Goal: Task Accomplishment & Management: Use online tool/utility

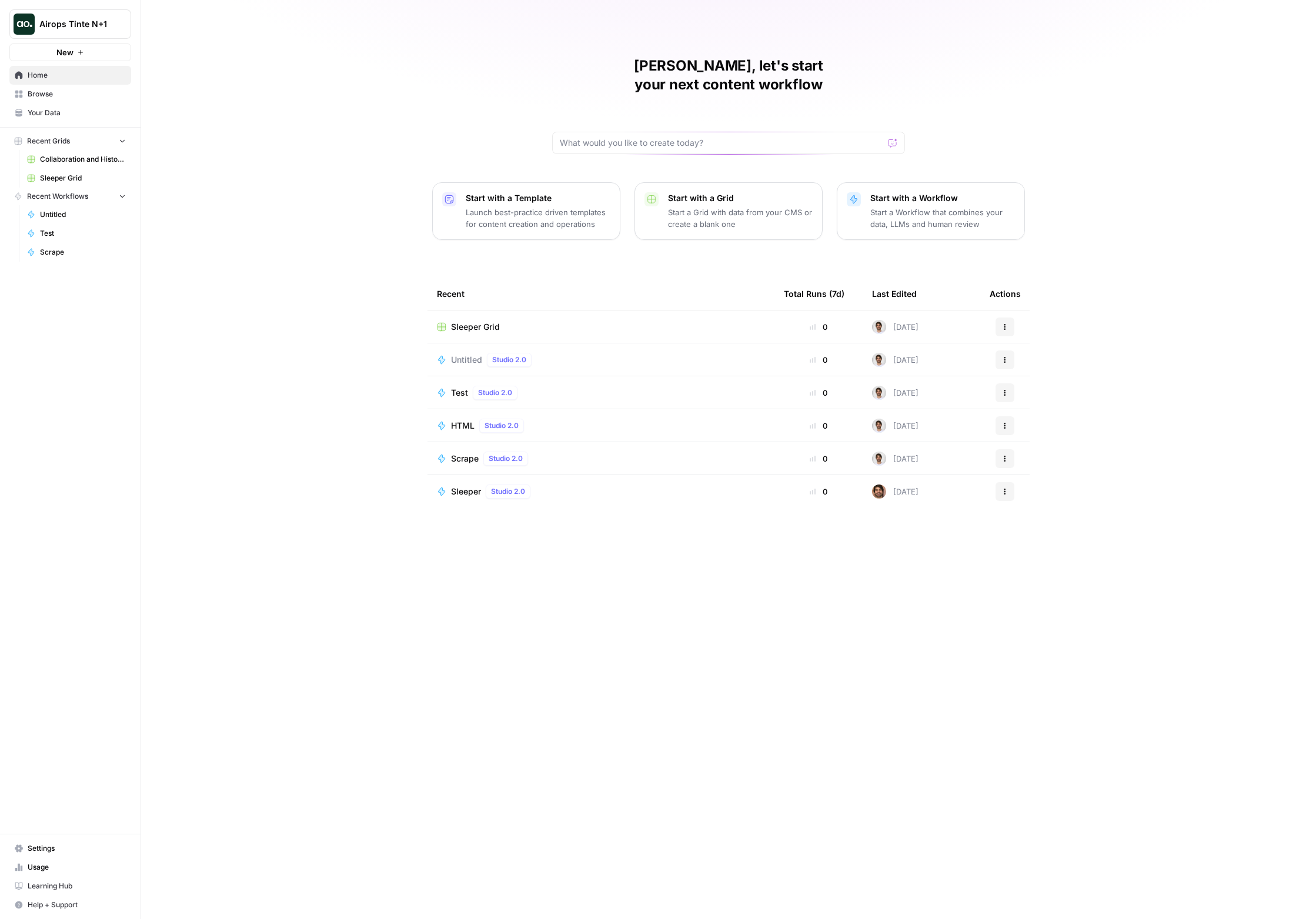
click at [479, 321] on span "Sleeper Grid" at bounding box center [475, 327] width 49 height 12
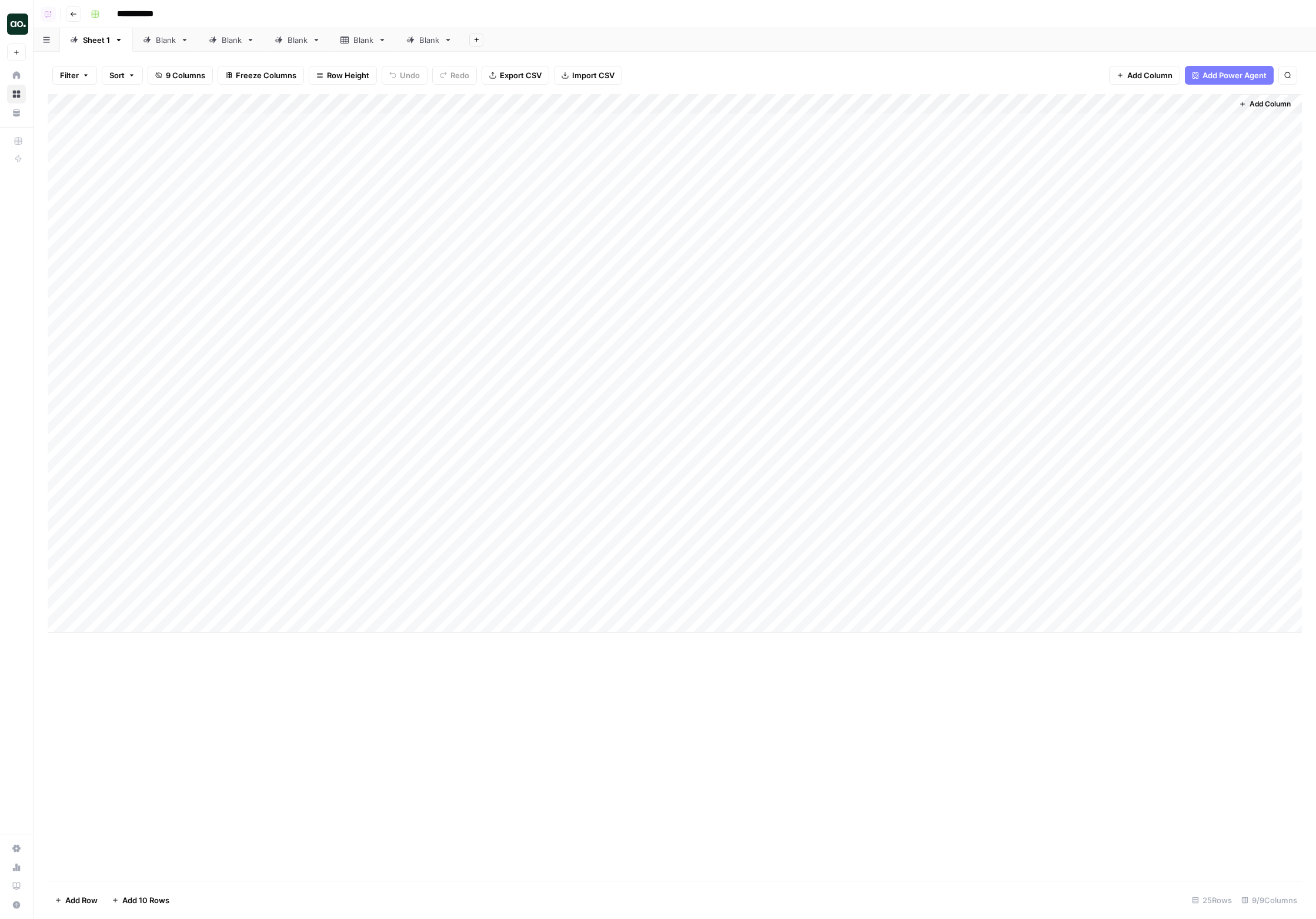
click at [84, 40] on div "Sheet 1" at bounding box center [96, 40] width 27 height 12
drag, startPoint x: 108, startPoint y: 41, endPoint x: 117, endPoint y: 44, distance: 9.5
click at [117, 44] on div "Sheet 1 Blank Blank Blank Blank Blank Add Sheet" at bounding box center [674, 40] width 1282 height 24
click at [120, 41] on icon "button" at bounding box center [118, 40] width 8 height 8
drag, startPoint x: 149, startPoint y: 42, endPoint x: 114, endPoint y: 45, distance: 35.1
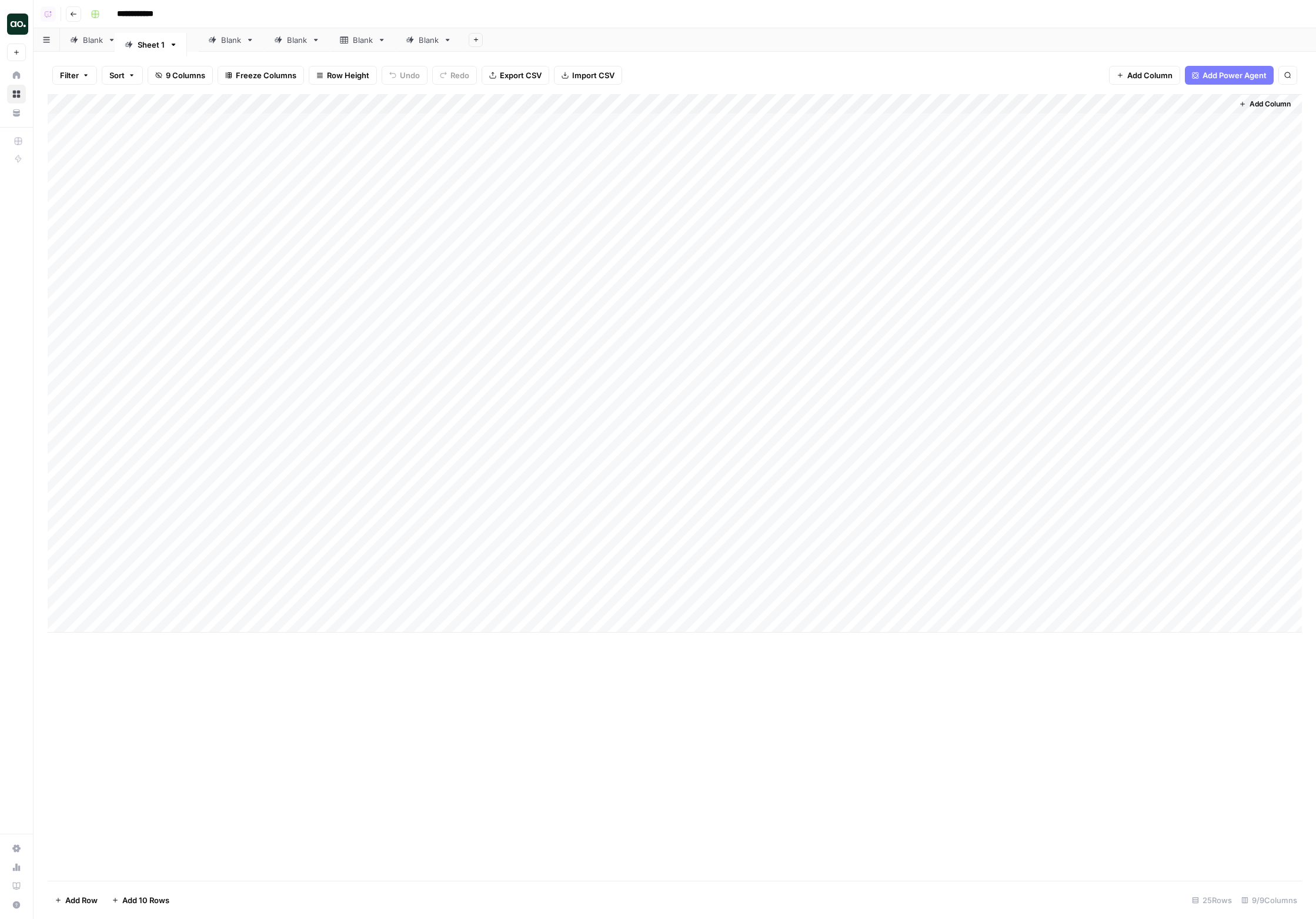
click at [114, 45] on div "Sheet 1 Blank Blank Blank Blank Blank Add Sheet" at bounding box center [674, 40] width 1282 height 24
click at [123, 42] on link "Sheet 1" at bounding box center [96, 40] width 73 height 24
click at [119, 39] on icon "button" at bounding box center [118, 40] width 4 height 2
click at [135, 58] on div "Rename Sheet" at bounding box center [160, 62] width 74 height 12
type input "*********"
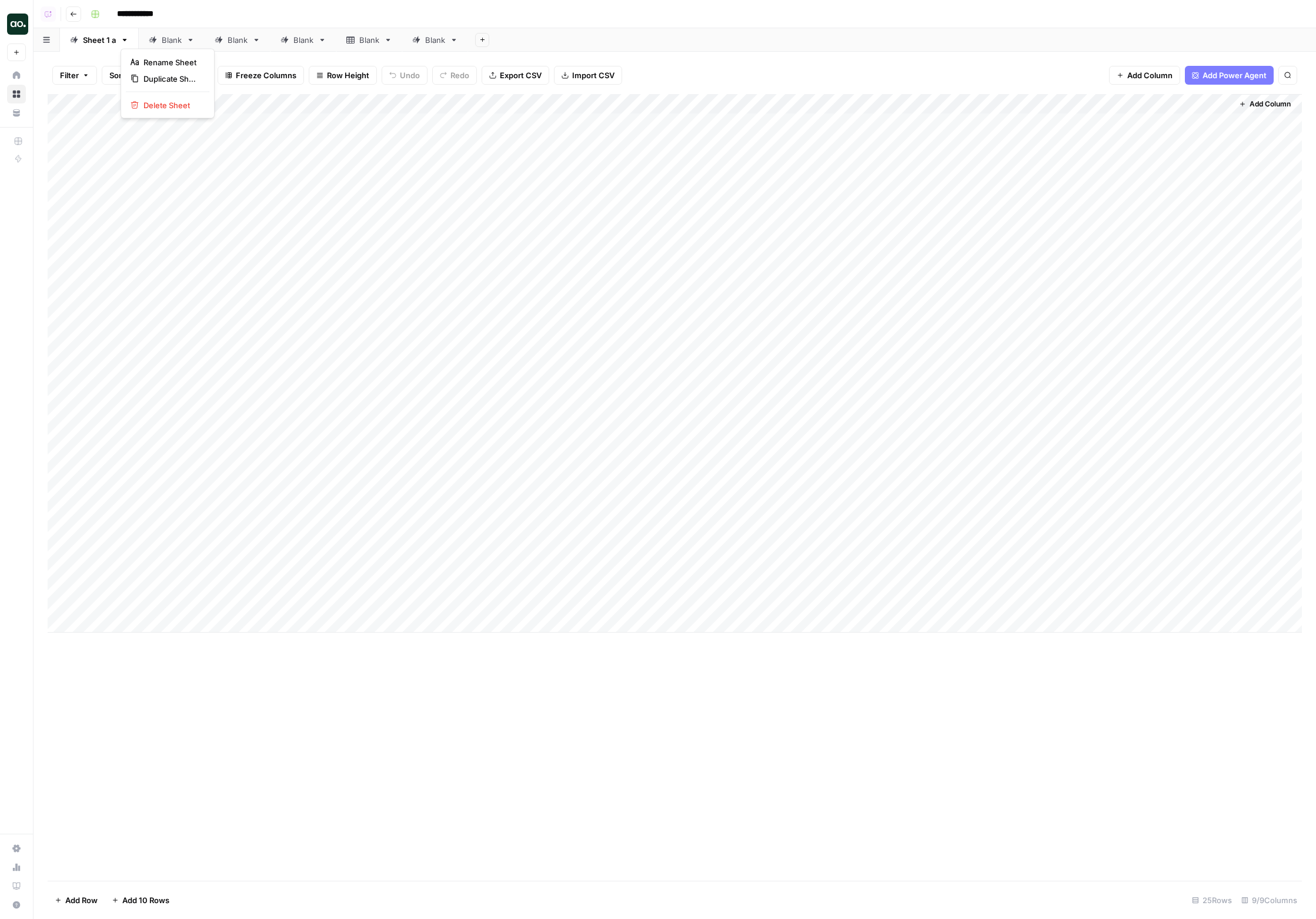
click at [121, 37] on icon "button" at bounding box center [125, 40] width 8 height 8
click at [420, 39] on div "Sheet 1 a Blank Blank Blank Blank Blank Add Sheet" at bounding box center [674, 40] width 1282 height 24
click at [434, 39] on div "Blank" at bounding box center [435, 40] width 20 height 12
click at [458, 40] on icon "button" at bounding box center [454, 40] width 8 height 8
click at [472, 76] on div "Duplicate Sheet" at bounding box center [498, 79] width 74 height 12
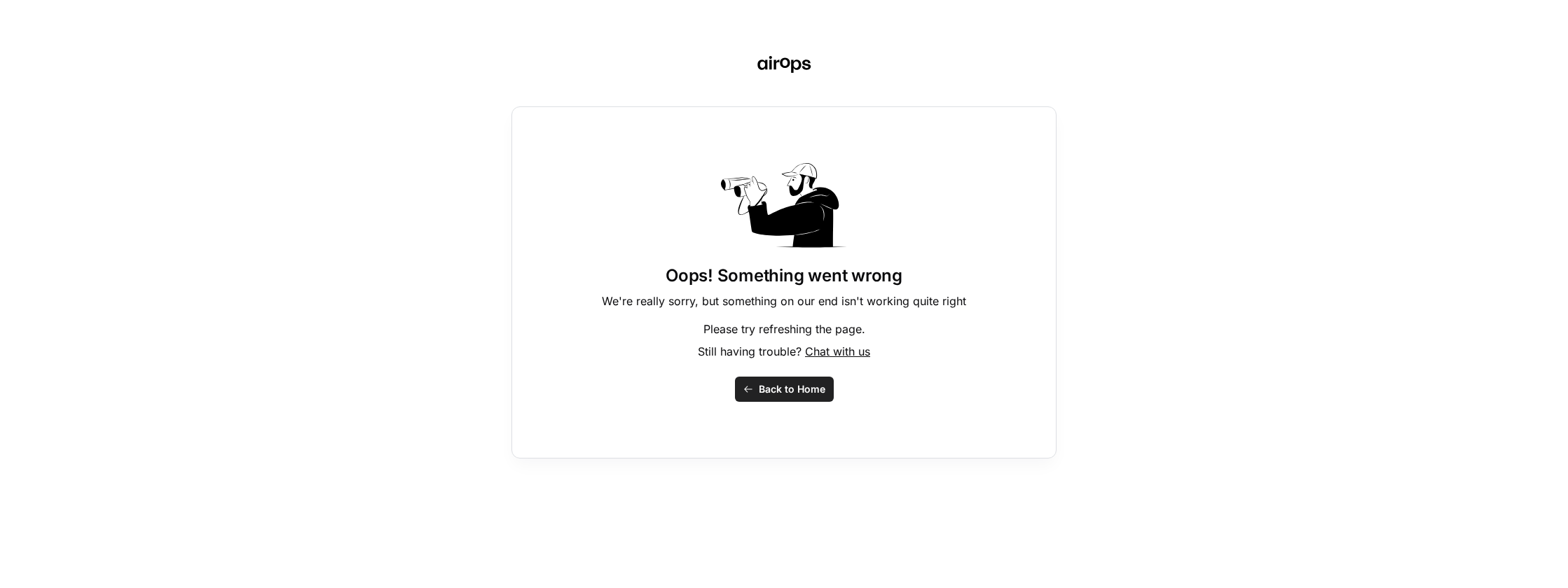
click at [170, 433] on div "Oops! Something went wrong We're really sorry, but something on our end isn't w…" at bounding box center [784, 294] width 1568 height 588
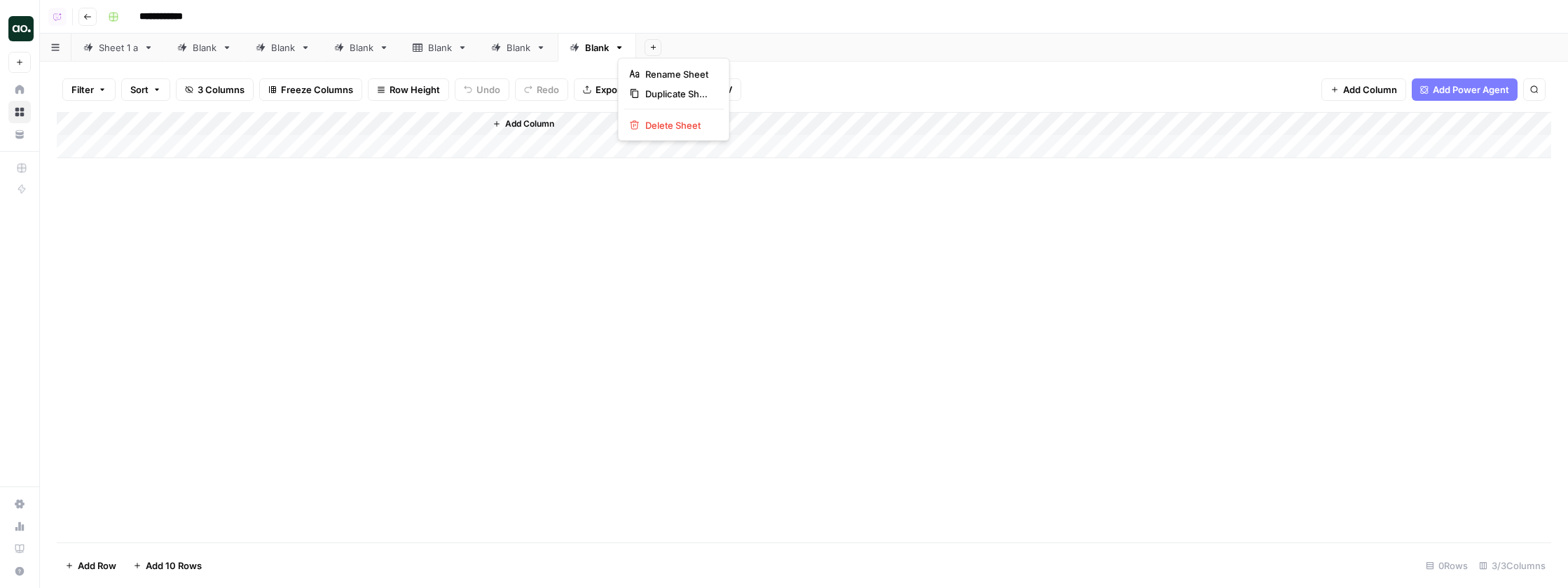
click at [624, 44] on icon "button" at bounding box center [619, 47] width 10 height 10
click at [677, 95] on span "Duplicate Sheet" at bounding box center [679, 94] width 68 height 14
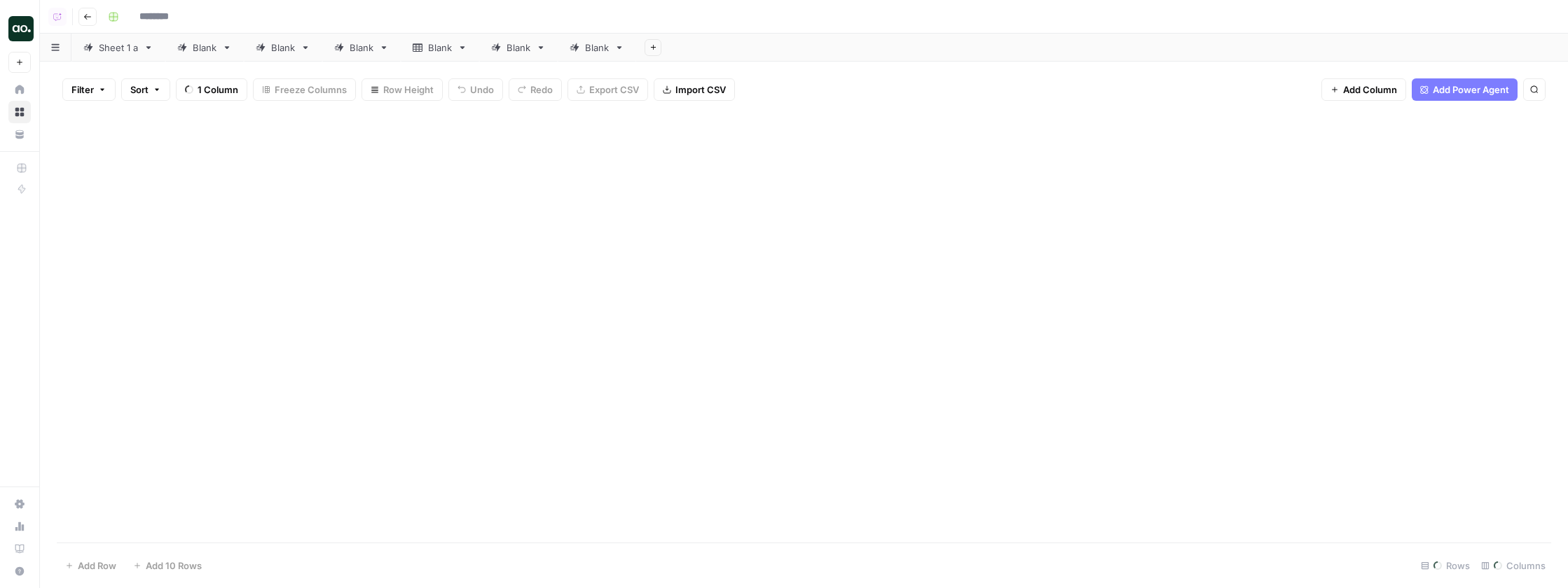
type input "**********"
drag, startPoint x: 608, startPoint y: 45, endPoint x: 638, endPoint y: 52, distance: 30.8
click at [636, 52] on div "Sheet 1 a Blank Blank Blank Blank Blank Blank Blank Add Sheet" at bounding box center [803, 47] width 1527 height 28
drag, startPoint x: 607, startPoint y: 55, endPoint x: 466, endPoint y: 54, distance: 141.0
click at [479, 55] on div "Sheet 1 a Blank Blank Blank Blank Blank Blank Blank Add Sheet" at bounding box center [803, 47] width 1527 height 28
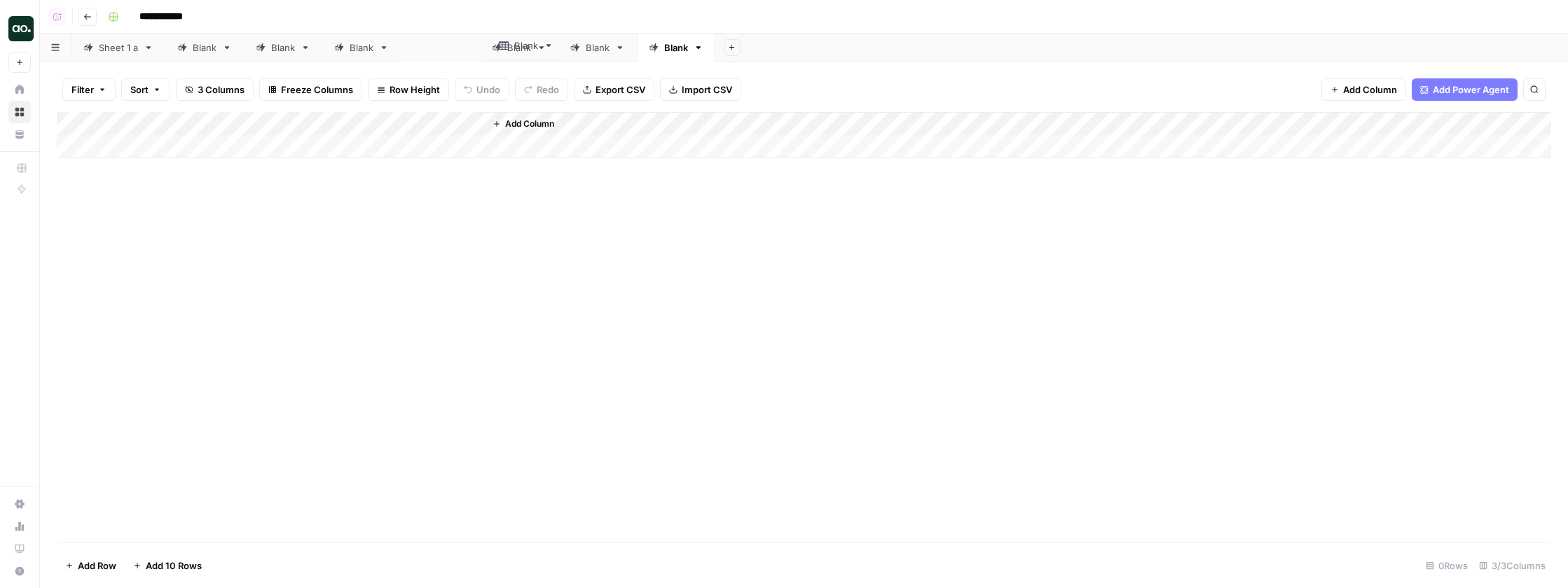
drag, startPoint x: 549, startPoint y: 50, endPoint x: 675, endPoint y: 40, distance: 126.4
click at [675, 40] on div "Sheet 1 a Blank Blank Blank Blank Blank Blank Blank Add Sheet" at bounding box center [803, 47] width 1527 height 28
click at [703, 47] on icon at bounding box center [697, 47] width 10 height 10
click at [703, 47] on icon "button" at bounding box center [697, 47] width 10 height 10
click at [754, 119] on span "Delete Sheet" at bounding box center [758, 126] width 68 height 14
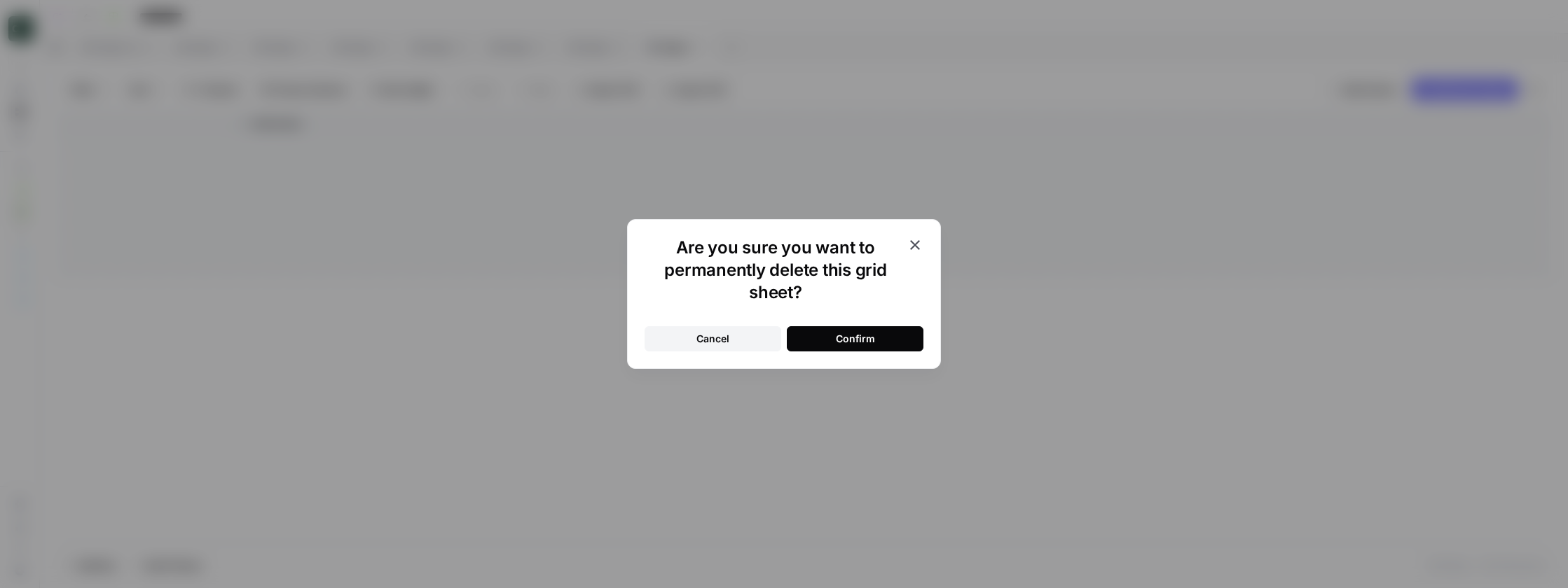
click at [817, 332] on button "Confirm" at bounding box center [854, 339] width 136 height 25
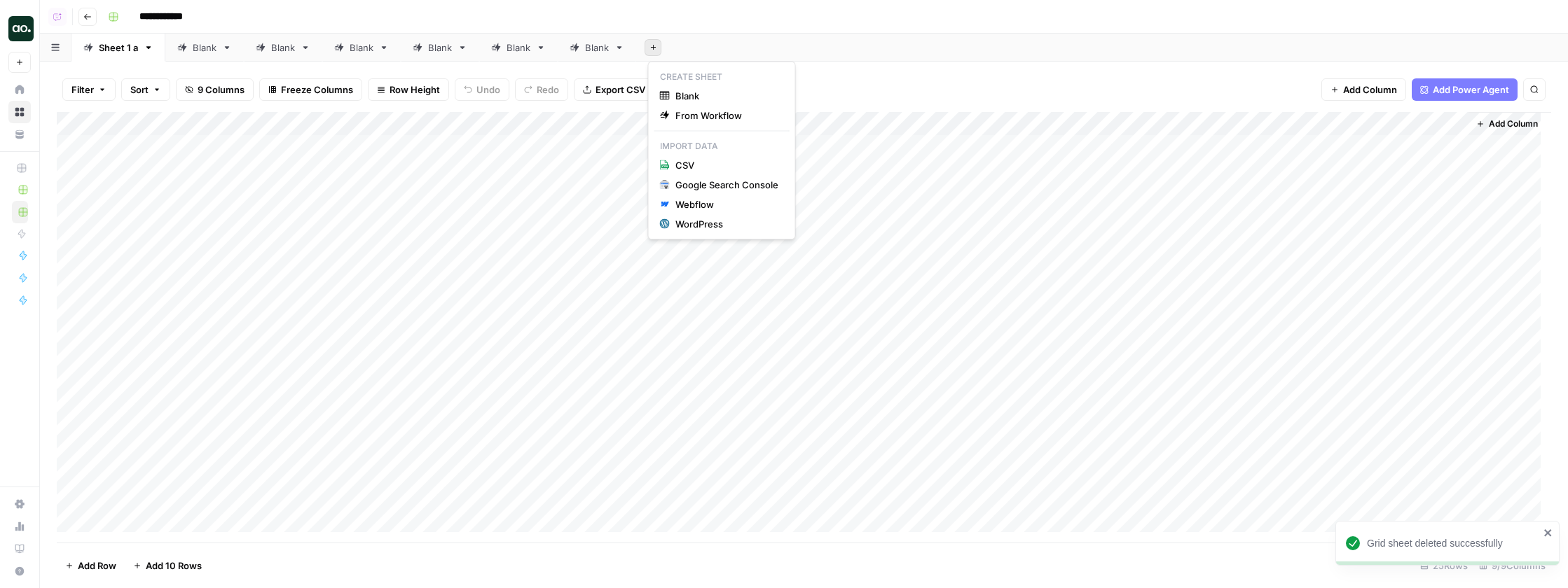
drag, startPoint x: 653, startPoint y: 53, endPoint x: 563, endPoint y: 53, distance: 90.0
click at [563, 53] on div "Sheet 1 a Blank Blank Blank Blank Blank Blank Add Sheet" at bounding box center [803, 47] width 1527 height 28
click at [740, 60] on body "**********" at bounding box center [784, 294] width 1568 height 588
click at [631, 50] on link "Blank" at bounding box center [596, 47] width 78 height 28
click at [620, 48] on icon "button" at bounding box center [619, 47] width 10 height 10
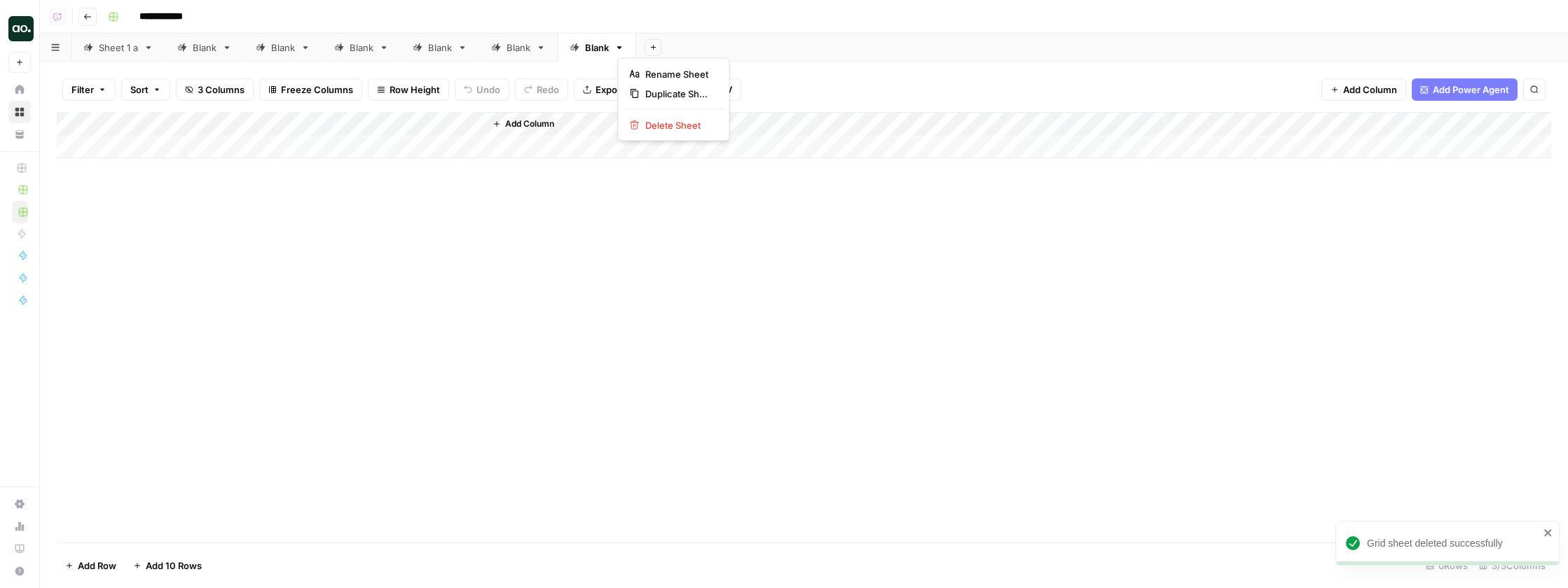
click at [753, 40] on div "Add Sheet" at bounding box center [1102, 47] width 932 height 28
drag, startPoint x: 597, startPoint y: 42, endPoint x: 384, endPoint y: 37, distance: 213.1
click at [384, 37] on div "Sheet 1 a Blank Blank Blank Blank Blank Blank Add Sheet" at bounding box center [803, 47] width 1527 height 28
drag, startPoint x: 371, startPoint y: 45, endPoint x: 481, endPoint y: 37, distance: 110.3
click at [477, 37] on div "Sheet 1 a Blank Blank Blank Blank Blank Blank Add Sheet" at bounding box center [803, 47] width 1527 height 28
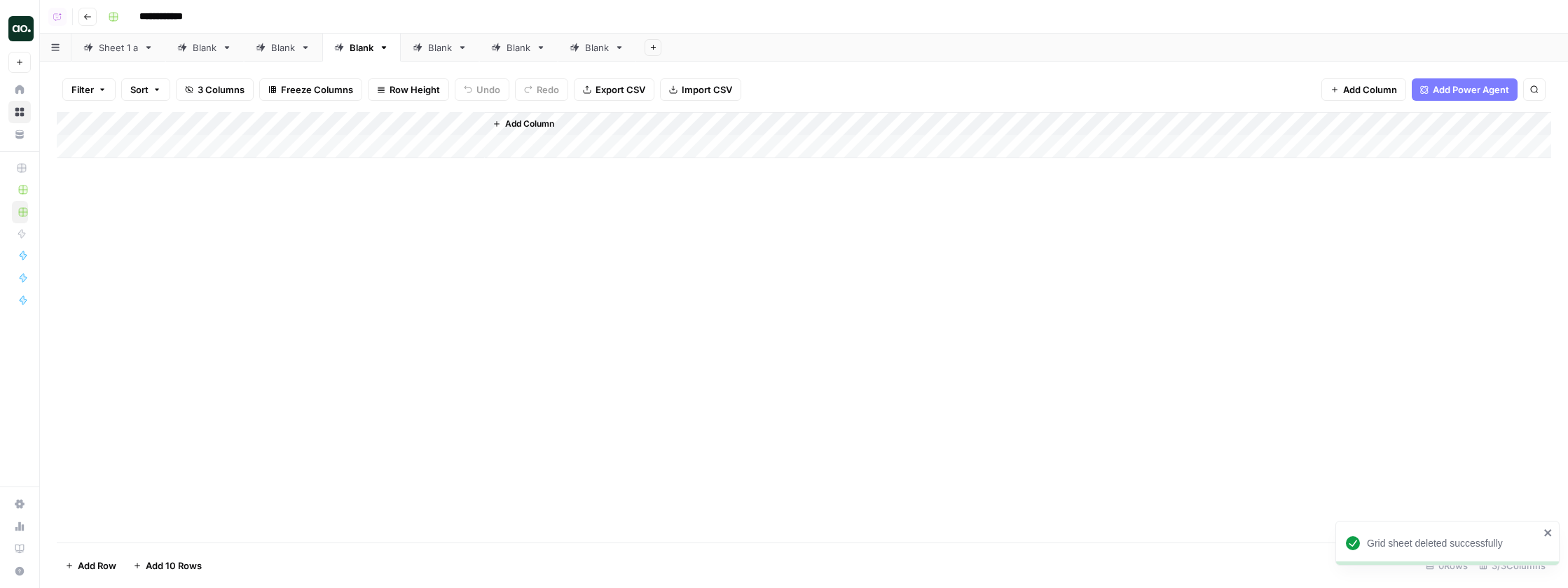
click at [394, 50] on div "Sheet 1 a Blank Blank Blank Blank Blank Blank Add Sheet" at bounding box center [803, 47] width 1527 height 28
drag, startPoint x: 290, startPoint y: 42, endPoint x: 393, endPoint y: 49, distance: 103.2
click at [393, 49] on div "Sheet 1 a Blank Blank Blank Blank Blank Blank Add Sheet" at bounding box center [803, 47] width 1527 height 28
drag, startPoint x: 384, startPoint y: 47, endPoint x: 277, endPoint y: 57, distance: 107.5
click at [277, 55] on div "Sheet 1 a Blank Blank Blank Blank Blank Blank Add Sheet" at bounding box center [803, 47] width 1527 height 28
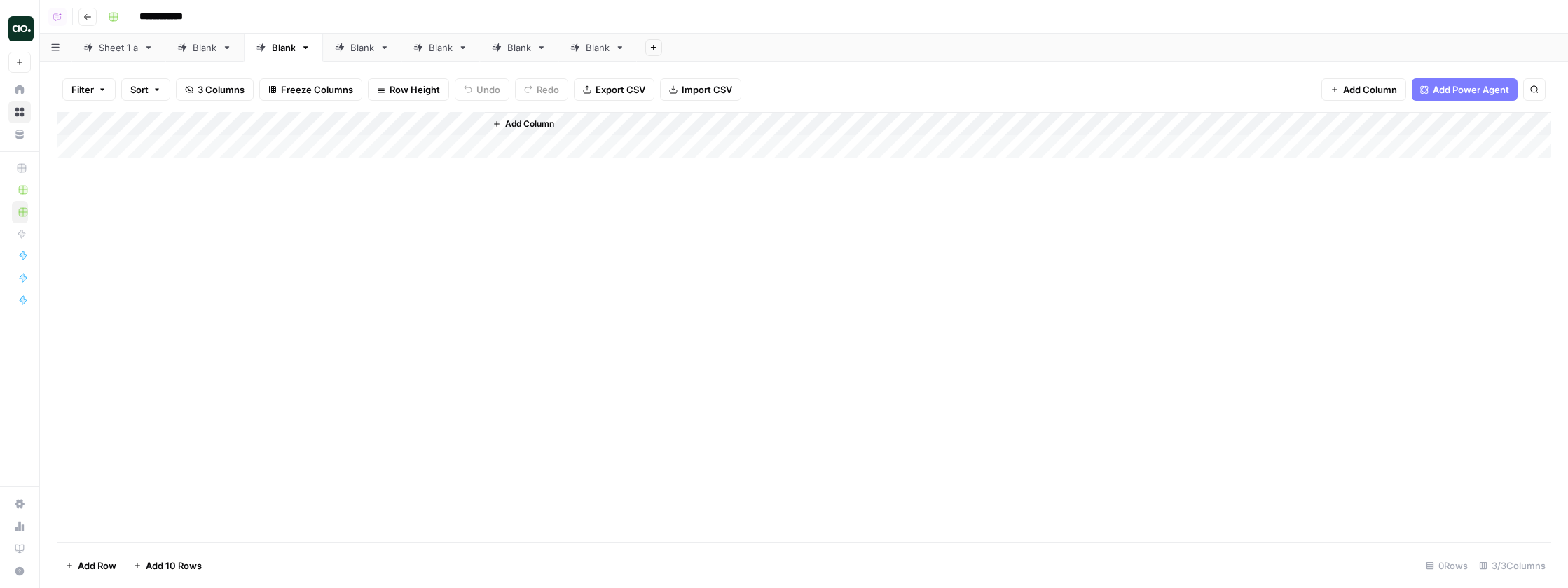
drag, startPoint x: 277, startPoint y: 57, endPoint x: 381, endPoint y: 60, distance: 104.0
click at [381, 60] on div "Sheet 1 a Blank Blank Blank Blank Blank Blank Add Sheet" at bounding box center [803, 47] width 1527 height 28
drag, startPoint x: 387, startPoint y: 56, endPoint x: 296, endPoint y: 48, distance: 91.4
click at [296, 48] on div "Sheet 1 a Blank Blank Blank Blank Blank Blank Add Sheet" at bounding box center [803, 47] width 1527 height 28
drag, startPoint x: 402, startPoint y: 50, endPoint x: 437, endPoint y: 48, distance: 35.1
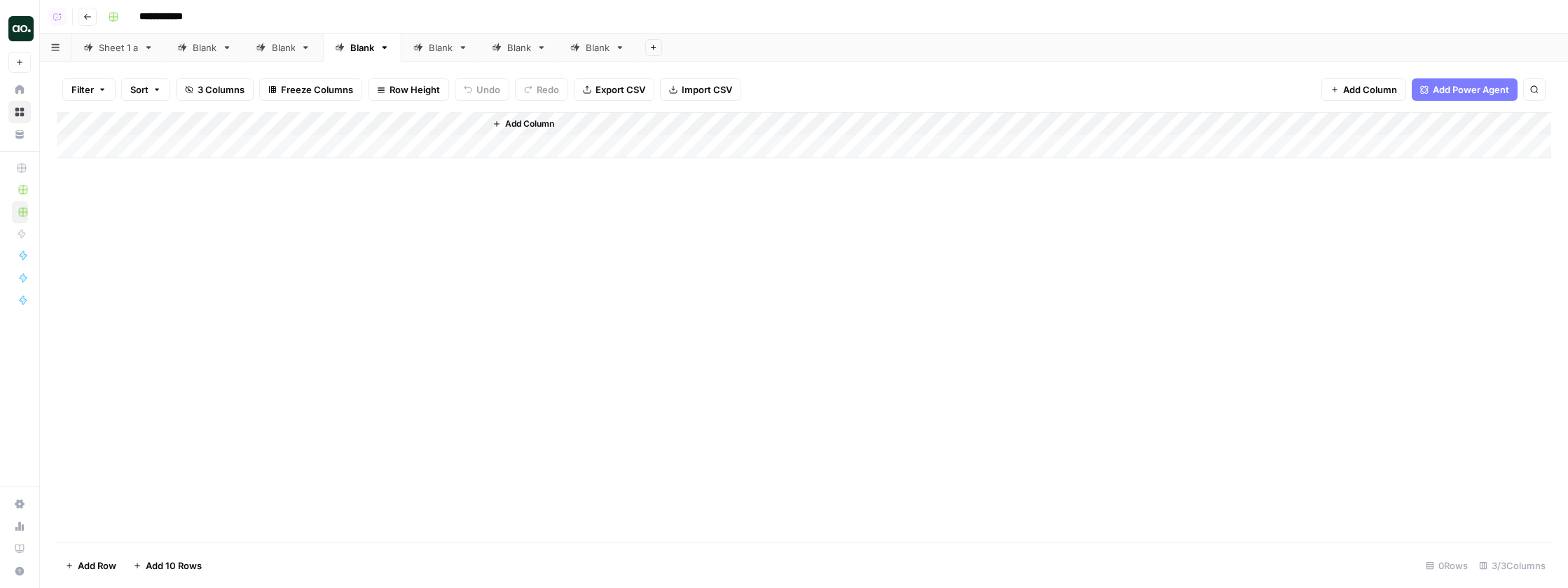
click at [426, 47] on div "Sheet 1 a Blank Blank Blank Blank Blank Blank Add Sheet" at bounding box center [803, 47] width 1527 height 28
drag, startPoint x: 450, startPoint y: 49, endPoint x: 295, endPoint y: 55, distance: 155.1
click at [299, 55] on div "Sheet 1 a Blank Blank Blank Blank Blank Blank Add Sheet" at bounding box center [803, 47] width 1527 height 28
click at [295, 54] on div "Sheet 1 a Blank Blank Blank Blank Blank Blank Add Sheet" at bounding box center [803, 47] width 1527 height 28
drag, startPoint x: 268, startPoint y: 57, endPoint x: 403, endPoint y: 60, distance: 135.0
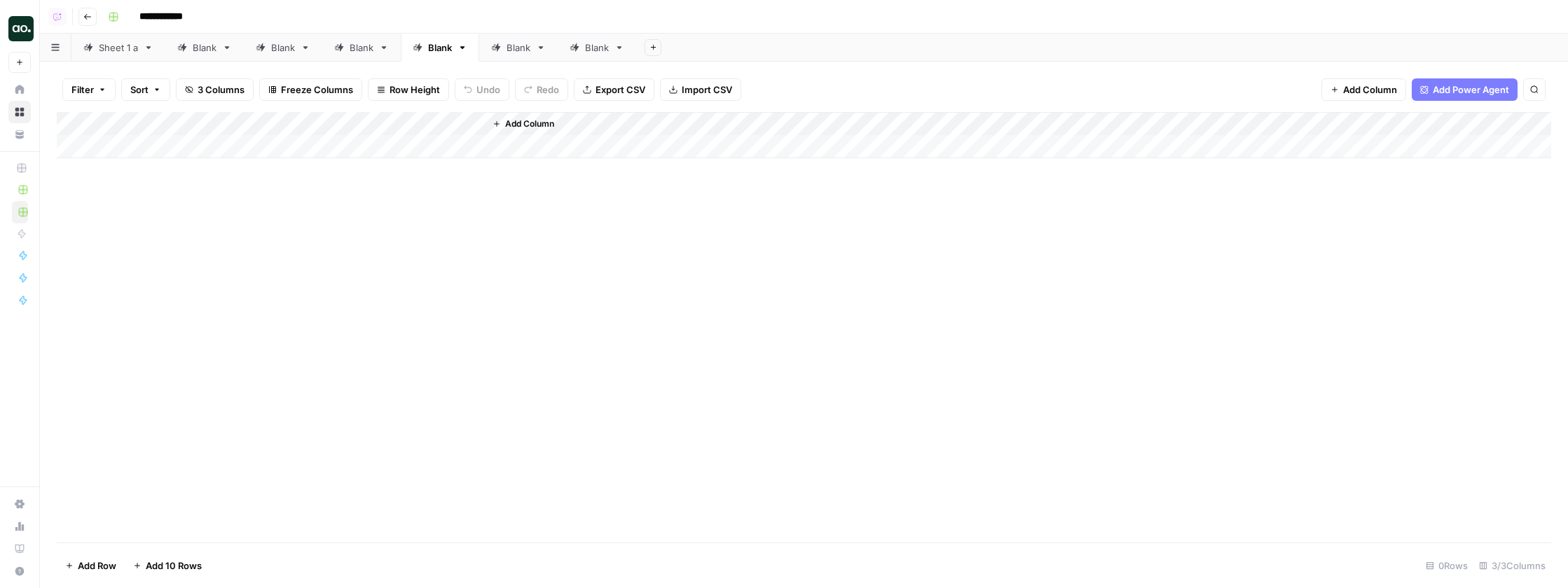
click at [403, 60] on div "Sheet 1 a Blank Blank Blank Blank Blank Blank Add Sheet" at bounding box center [803, 47] width 1527 height 28
drag, startPoint x: 565, startPoint y: 47, endPoint x: 341, endPoint y: 52, distance: 224.1
click at [356, 52] on div "Sheet 1 a Blank Blank Blank Blank Blank Blank Add Sheet" at bounding box center [803, 47] width 1527 height 28
drag, startPoint x: 227, startPoint y: 45, endPoint x: 466, endPoint y: 57, distance: 239.3
click at [464, 59] on div "Sheet 1 a Blank Blank Blank Blank Blank Blank Add Sheet" at bounding box center [803, 47] width 1527 height 28
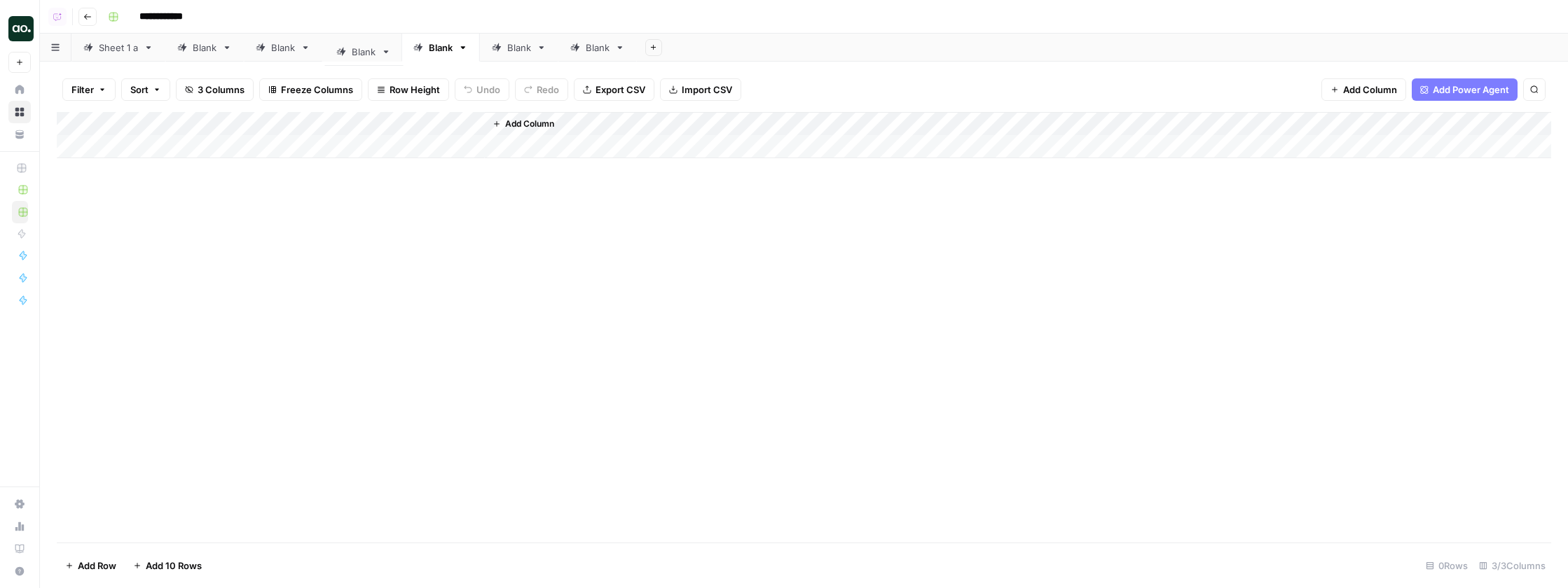
drag, startPoint x: 444, startPoint y: 50, endPoint x: 353, endPoint y: 55, distance: 91.1
click at [361, 55] on div "Sheet 1 a Blank Blank Blank Blank Blank Blank Add Sheet" at bounding box center [803, 47] width 1527 height 28
drag, startPoint x: 293, startPoint y: 48, endPoint x: 546, endPoint y: 45, distance: 253.0
click at [546, 45] on div "Sheet 1 a Blank Blank Blank Blank Blank Blank Add Sheet" at bounding box center [803, 47] width 1527 height 28
drag, startPoint x: 604, startPoint y: 42, endPoint x: 364, endPoint y: 65, distance: 241.1
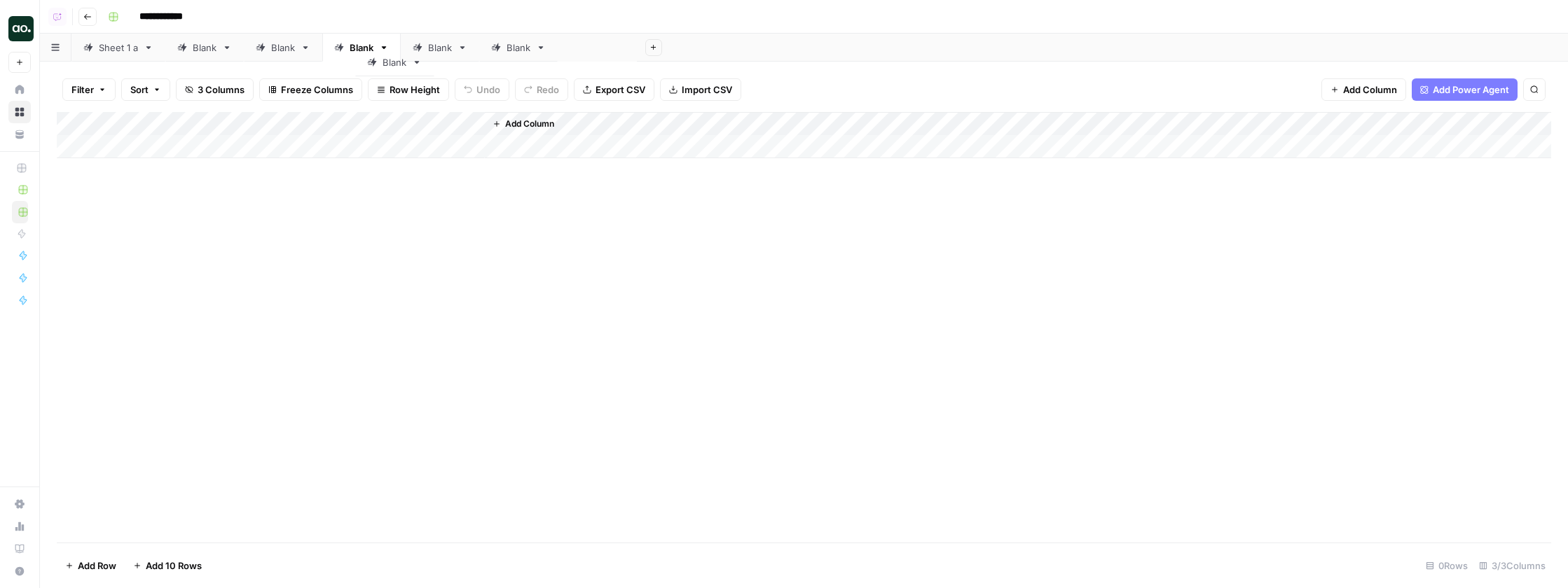
click at [364, 65] on div "**********" at bounding box center [803, 294] width 1527 height 588
drag, startPoint x: 388, startPoint y: 54, endPoint x: 458, endPoint y: 49, distance: 70.2
click at [428, 50] on div "Sheet 1 a Blank Blank Blank Blank Blank Blank Add Sheet" at bounding box center [803, 47] width 1527 height 28
drag, startPoint x: 112, startPoint y: 45, endPoint x: 386, endPoint y: 42, distance: 274.0
click at [382, 42] on div "Sheet 1 a Blank Blank Blank Blank Blank Blank Add Sheet" at bounding box center [803, 47] width 1527 height 28
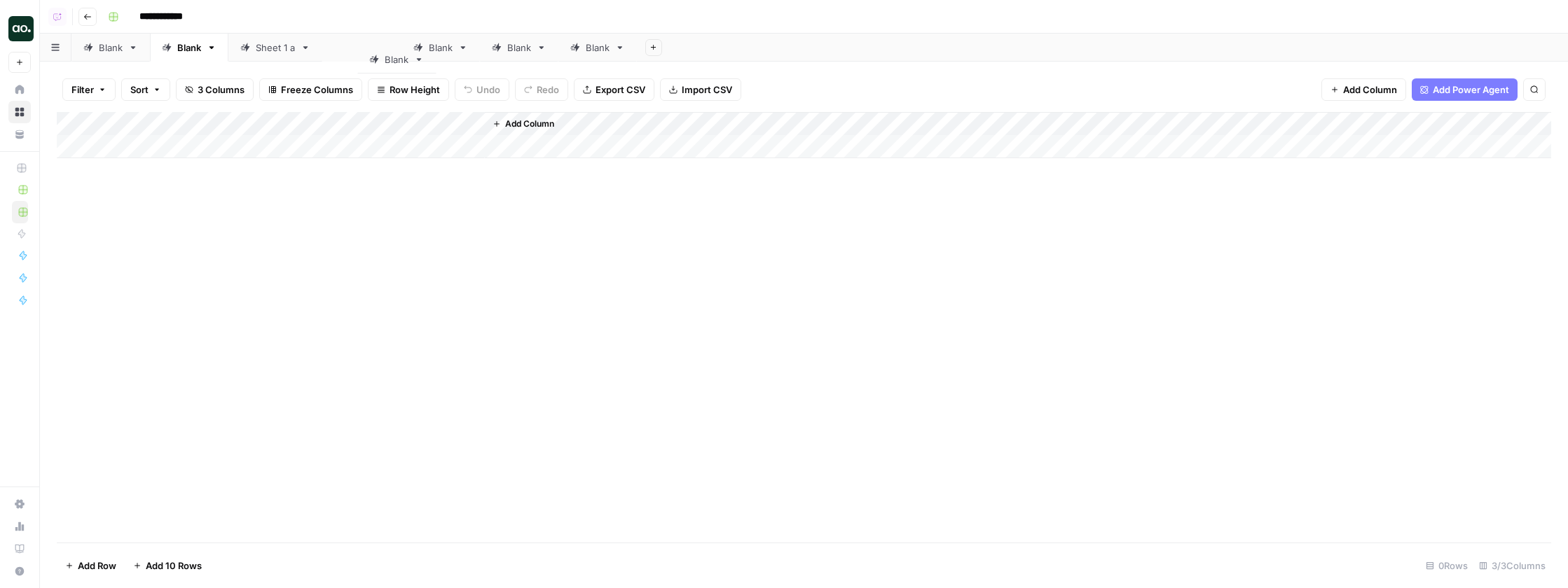
drag, startPoint x: 527, startPoint y: 46, endPoint x: 263, endPoint y: 56, distance: 264.2
click at [309, 57] on div "Blank Blank Sheet 1 a Blank Blank Blank Blank Add Sheet" at bounding box center [803, 47] width 1527 height 28
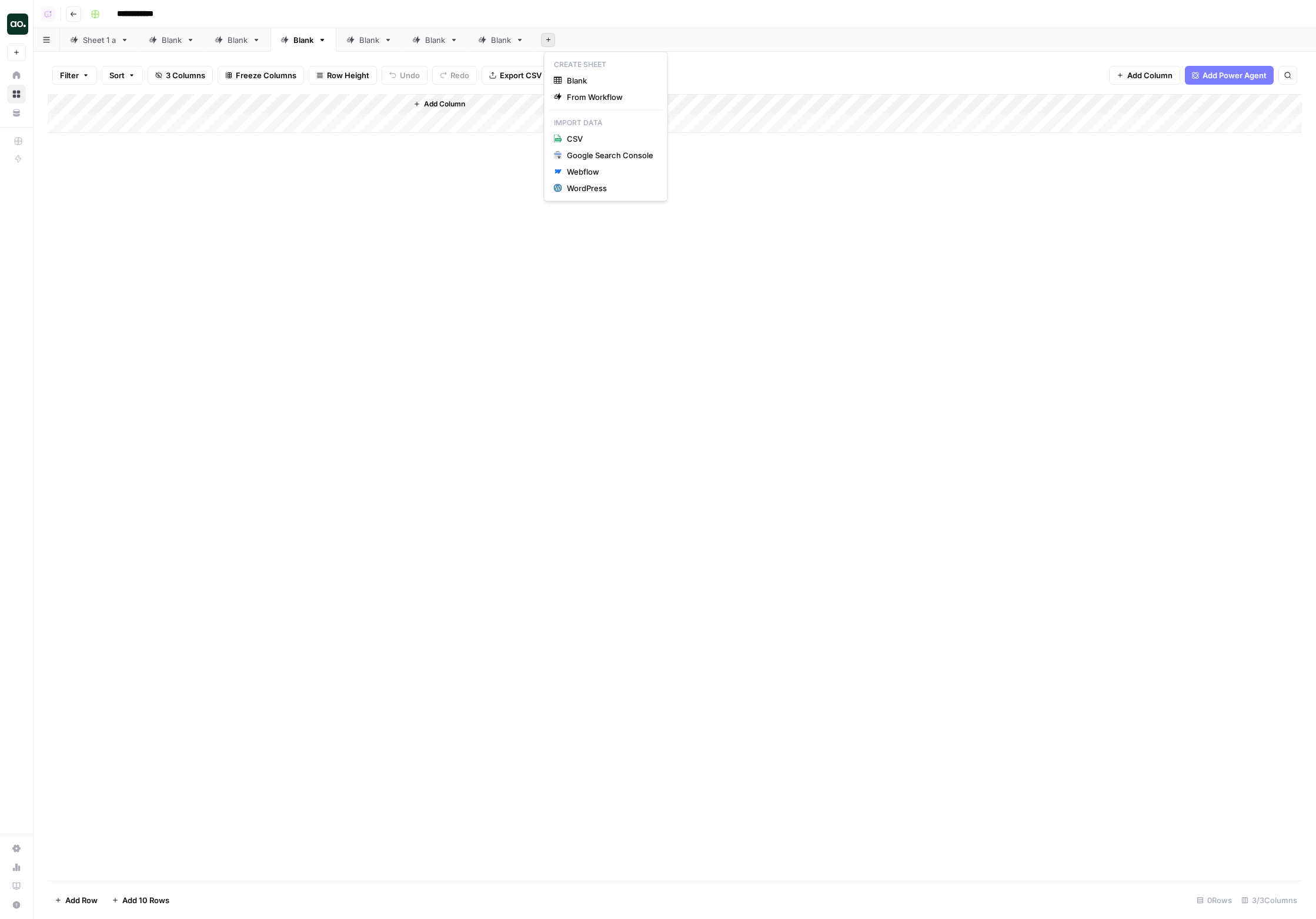
click at [551, 40] on icon "button" at bounding box center [549, 40] width 6 height 6
click at [600, 83] on span "Blank" at bounding box center [609, 80] width 87 height 12
drag, startPoint x: 567, startPoint y: 38, endPoint x: 333, endPoint y: 39, distance: 234.0
click at [333, 39] on div "Sheet 1 a Blank Blank Blank Blank Blank Blank Blank Add Sheet" at bounding box center [674, 40] width 1282 height 24
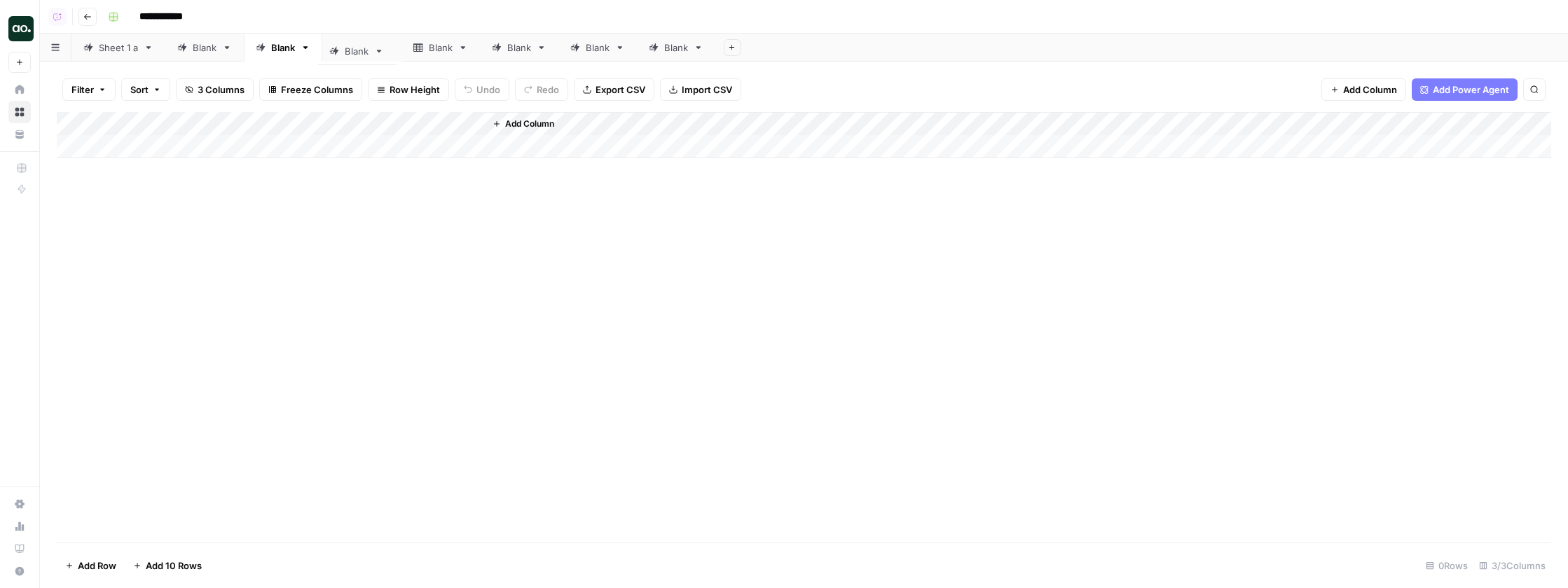
drag, startPoint x: 335, startPoint y: 68, endPoint x: 333, endPoint y: 54, distance: 14.1
click at [344, 55] on div "Sheet 1 a Blank Blank Blank Blank Blank Blank Blank Add Sheet" at bounding box center [803, 47] width 1527 height 28
click at [226, 45] on icon at bounding box center [227, 47] width 10 height 10
click at [654, 43] on icon at bounding box center [653, 47] width 10 height 10
click at [732, 47] on icon "button" at bounding box center [732, 47] width 8 height 8
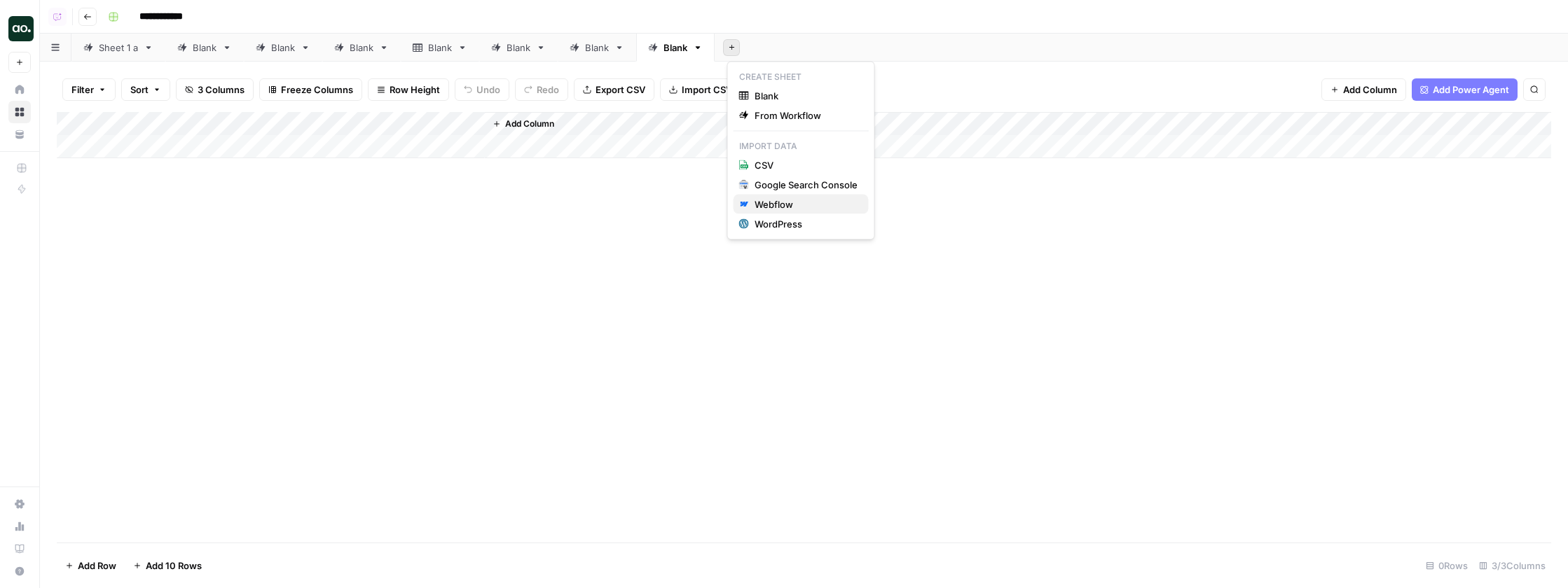
click at [824, 208] on div "Webflow" at bounding box center [805, 205] width 103 height 14
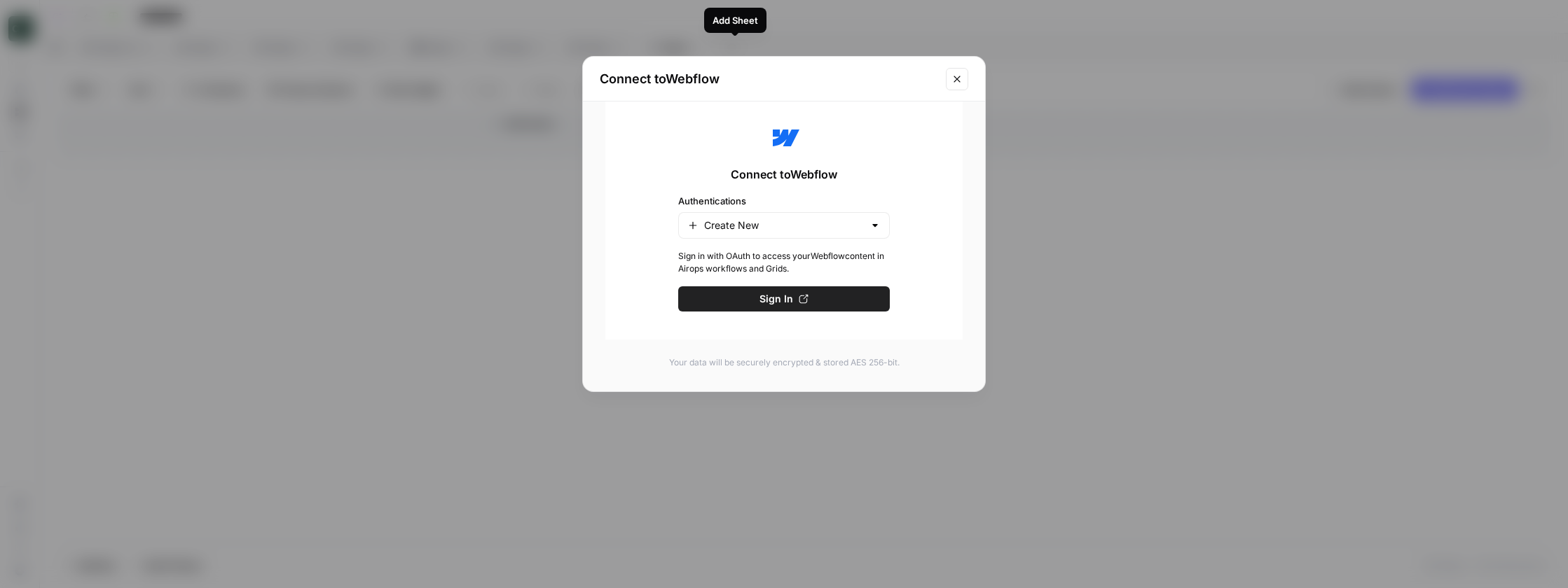
scroll to position [22, 0]
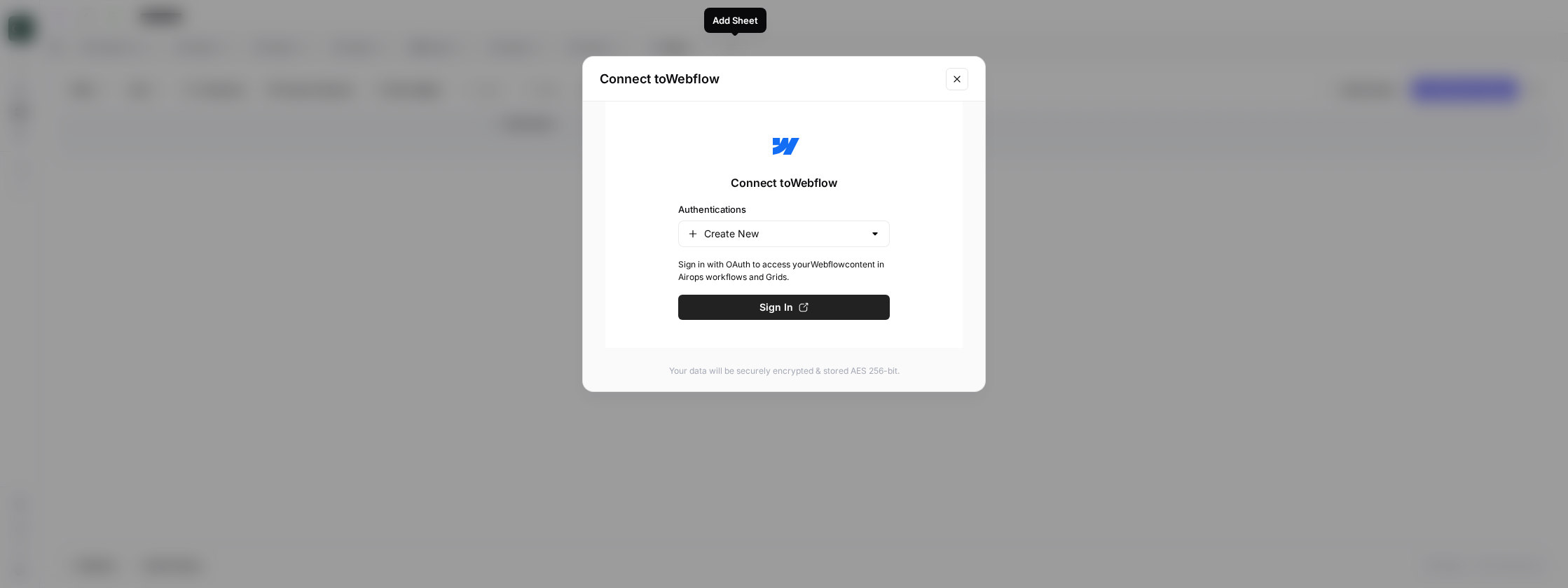
click at [808, 241] on div "Create New" at bounding box center [783, 235] width 211 height 27
click at [931, 254] on div "Connect to Webflow Authentications Sign in with OAuth to access your Webflow co…" at bounding box center [784, 224] width 357 height 246
click at [807, 303] on button "Sign In" at bounding box center [783, 307] width 211 height 25
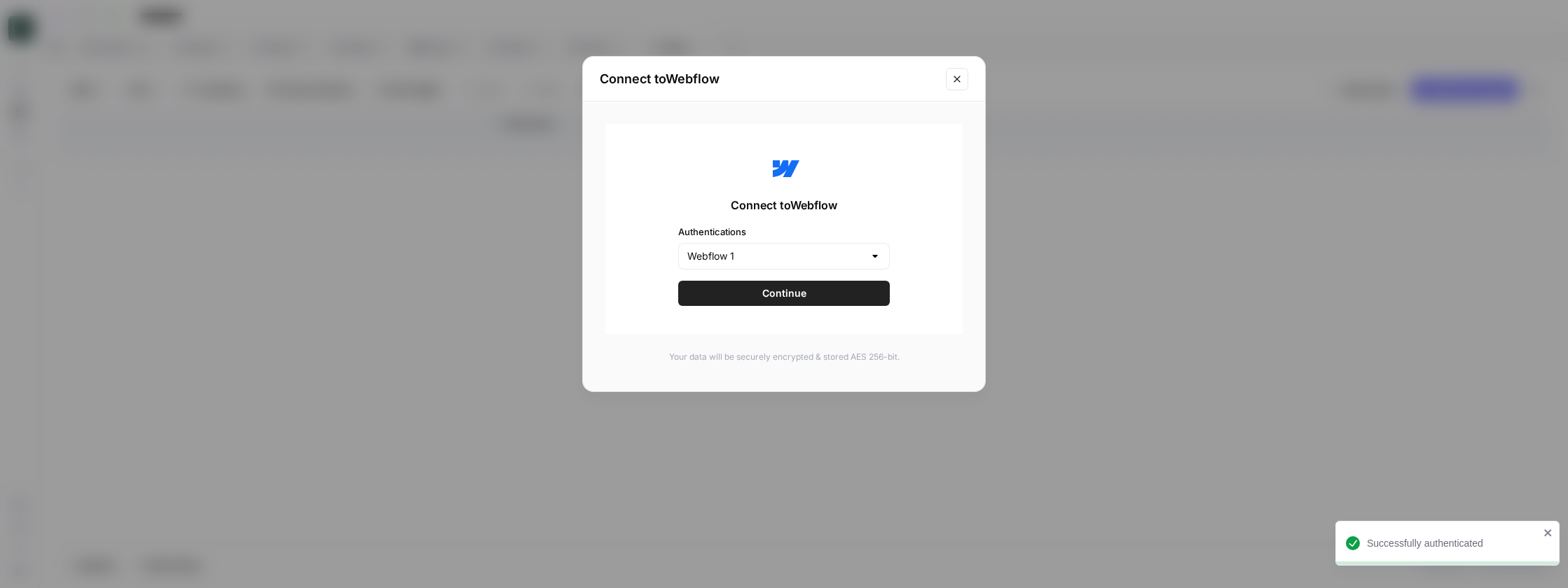
click at [863, 294] on button "Continue" at bounding box center [783, 294] width 211 height 25
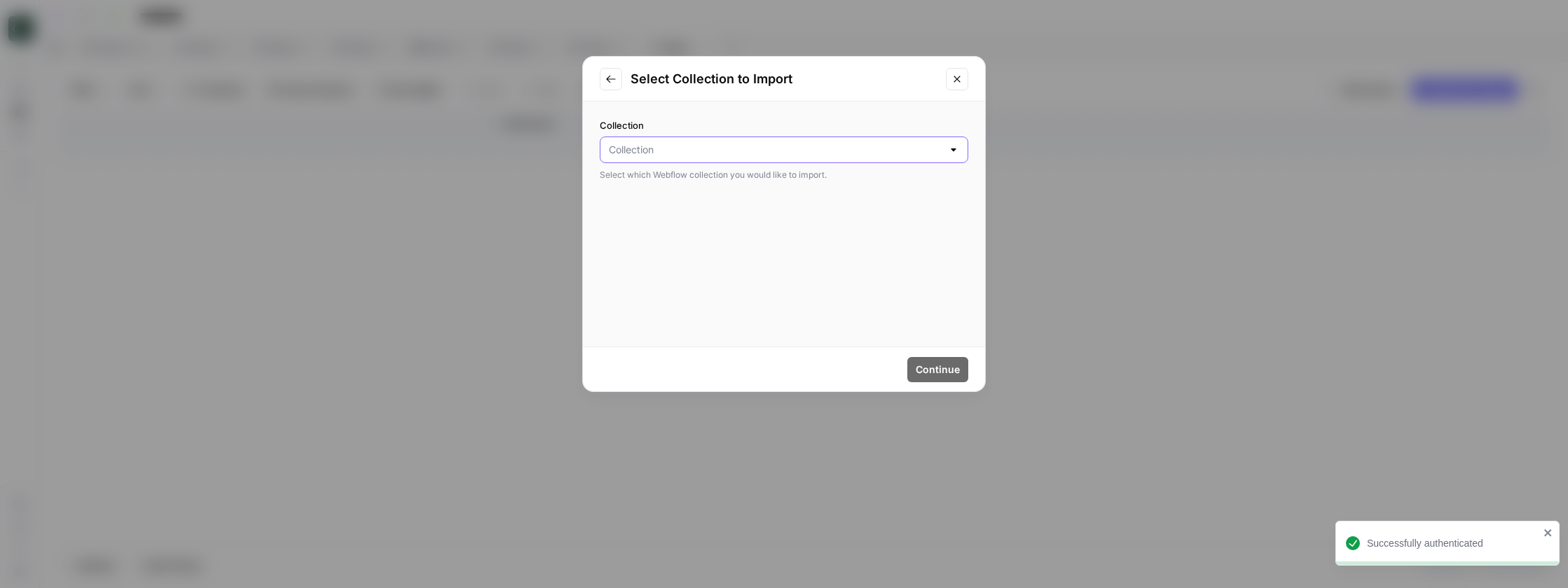
click at [807, 150] on input "Collection" at bounding box center [774, 150] width 333 height 14
click at [782, 187] on span "Games" at bounding box center [780, 184] width 339 height 14
type input "Games"
click at [941, 359] on button "Continue" at bounding box center [937, 370] width 61 height 25
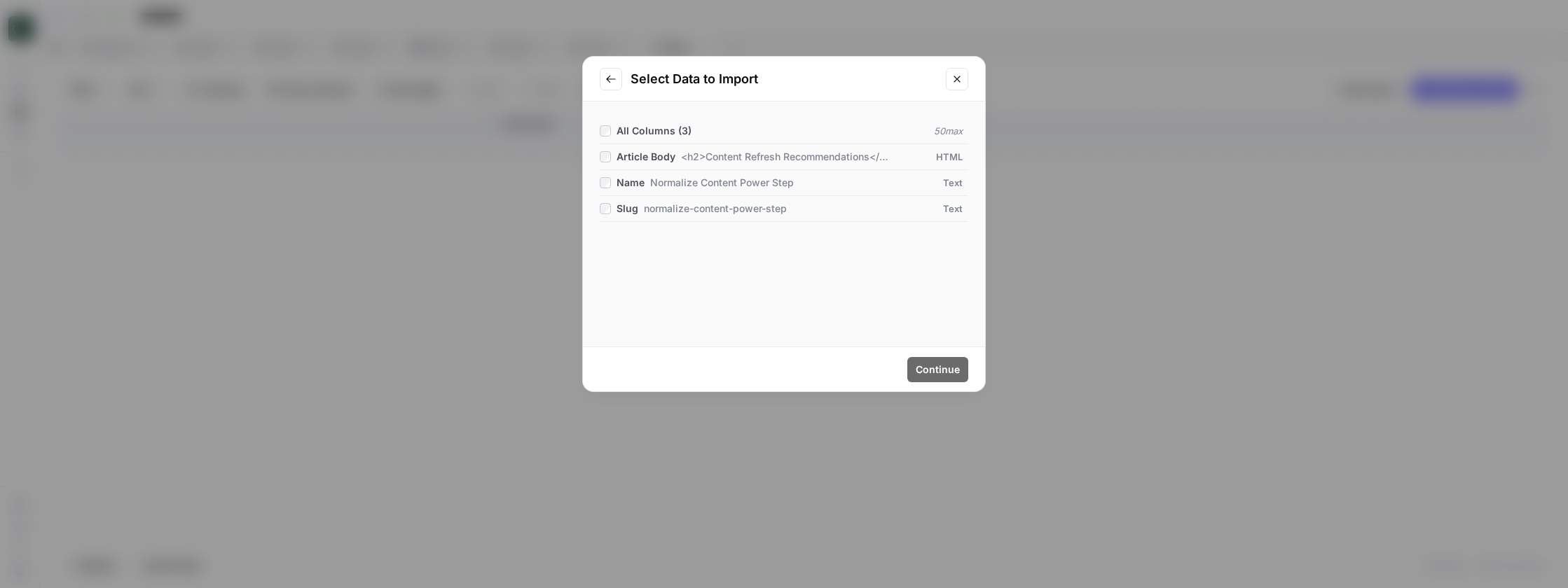
click at [662, 138] on li "All Columns ( 3 ) 50 max" at bounding box center [784, 131] width 369 height 26
click at [662, 136] on span "All Columns ( 3 )" at bounding box center [654, 130] width 75 height 12
click at [932, 377] on button "Continue" at bounding box center [937, 370] width 61 height 25
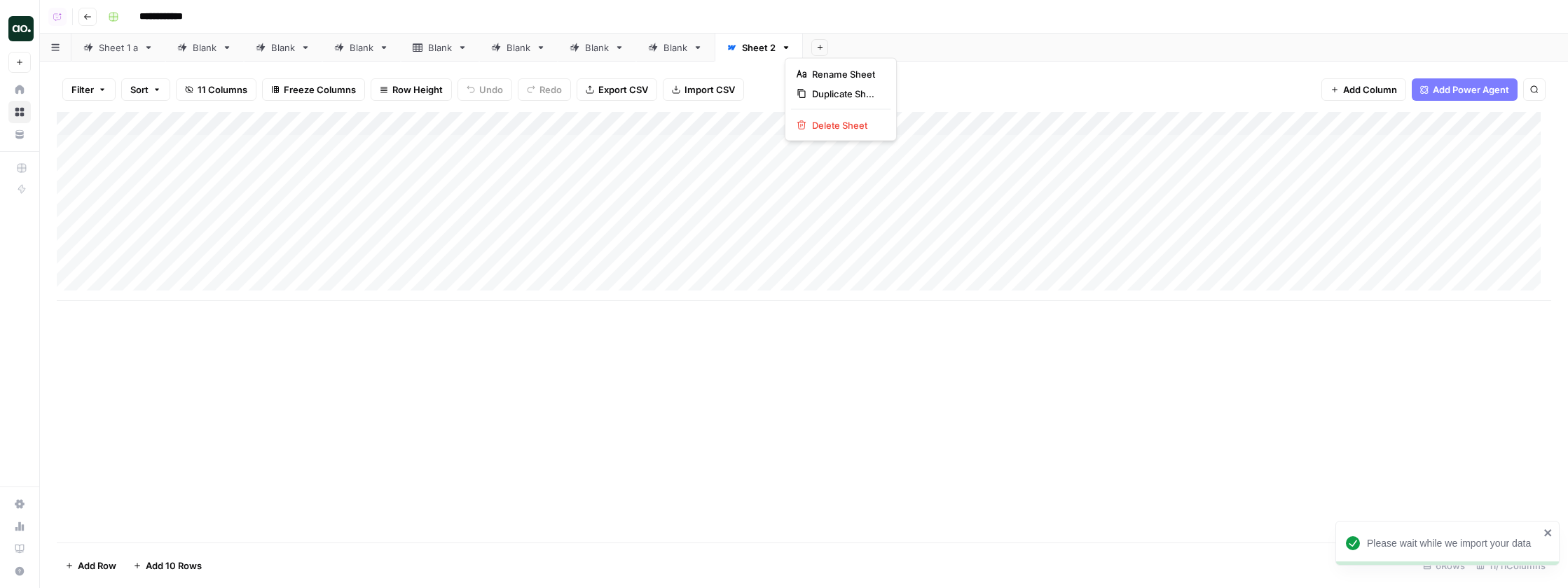
click at [787, 49] on icon "button" at bounding box center [786, 47] width 10 height 10
click at [774, 50] on input "*******" at bounding box center [759, 47] width 35 height 18
click at [799, 52] on link "*******" at bounding box center [759, 47] width 90 height 28
click at [669, 45] on div "Blank" at bounding box center [675, 47] width 24 height 14
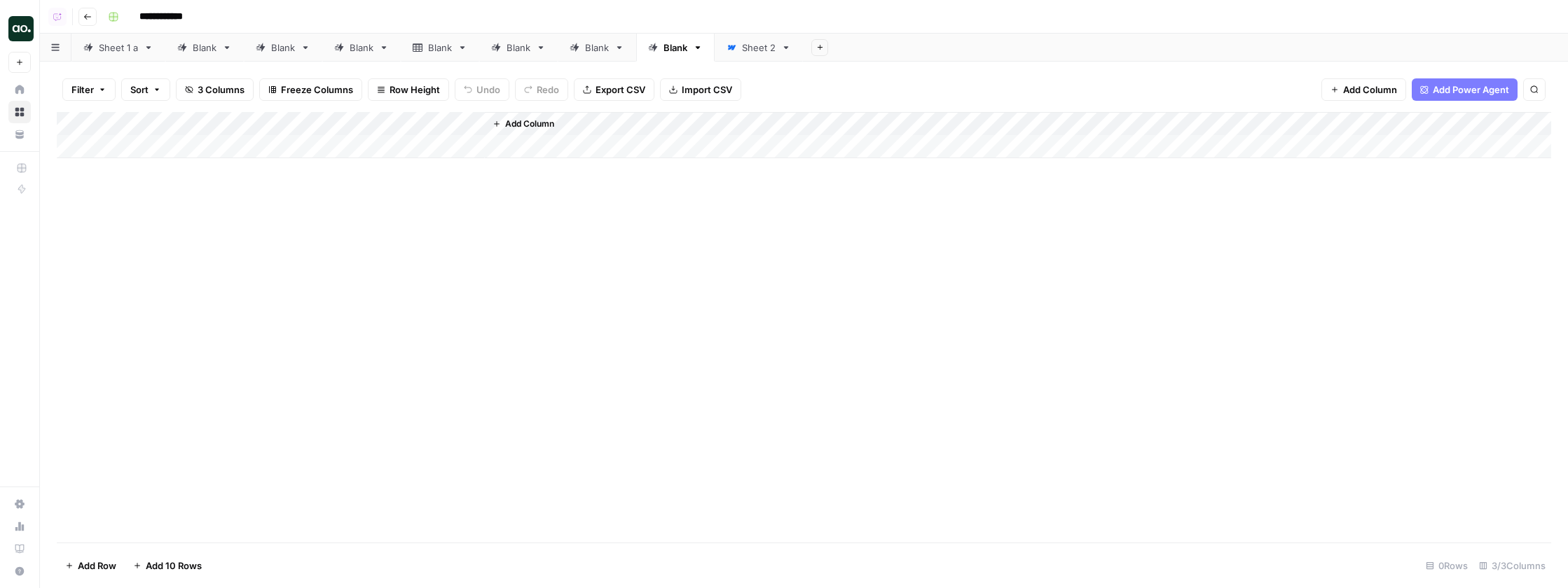
click at [752, 46] on div "Sheet 2" at bounding box center [758, 47] width 34 height 14
drag, startPoint x: 301, startPoint y: 52, endPoint x: 609, endPoint y: 65, distance: 308.3
click at [596, 65] on div "**********" at bounding box center [803, 294] width 1527 height 588
drag, startPoint x: 667, startPoint y: 43, endPoint x: 405, endPoint y: 57, distance: 262.4
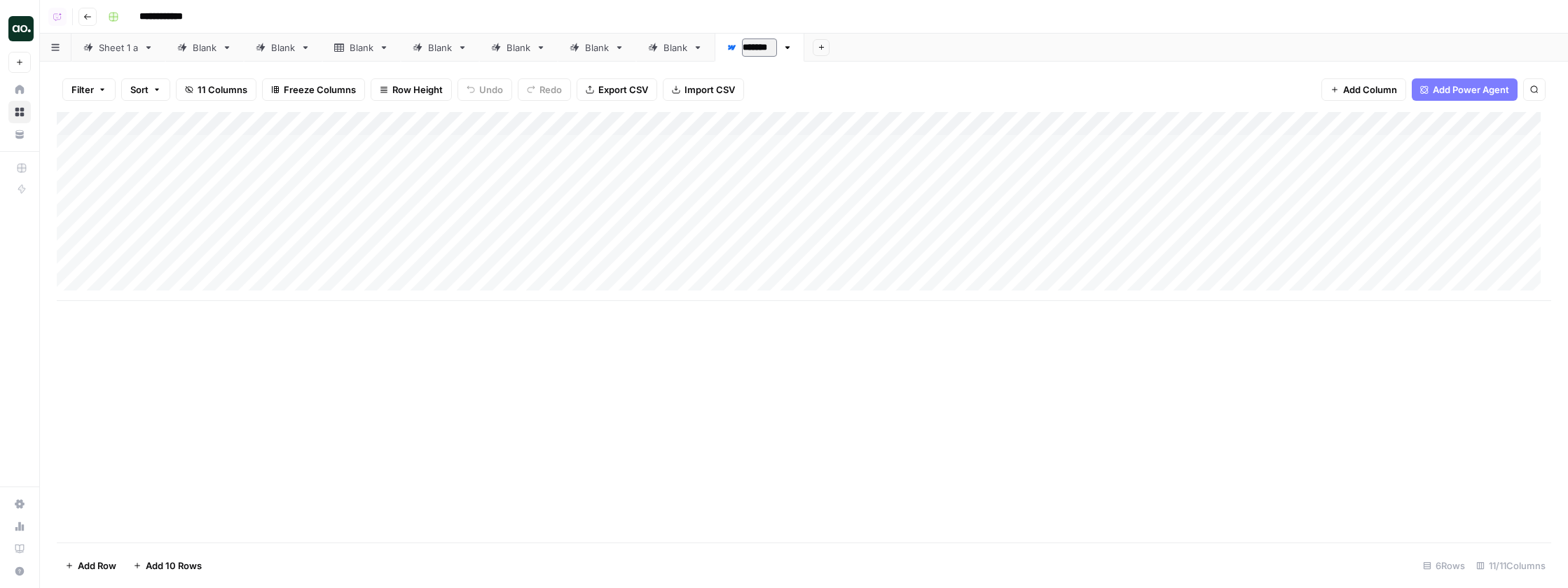
click at [433, 57] on div "Sheet 1 a Blank Blank Blank Blank Blank Blank Blank ******* Add Sheet" at bounding box center [803, 47] width 1527 height 28
drag, startPoint x: 730, startPoint y: 45, endPoint x: 270, endPoint y: 49, distance: 460.0
click at [270, 49] on div "Sheet 1 a Blank Blank Blank Blank Blank Blank Blank ******* Add Sheet" at bounding box center [803, 47] width 1527 height 28
drag, startPoint x: 633, startPoint y: 42, endPoint x: 578, endPoint y: 44, distance: 55.0
click at [579, 44] on div "Sheet 1 a Blank Sheet 2 Blank Blank Blank Blank Blank Blank Add Sheet" at bounding box center [803, 47] width 1527 height 28
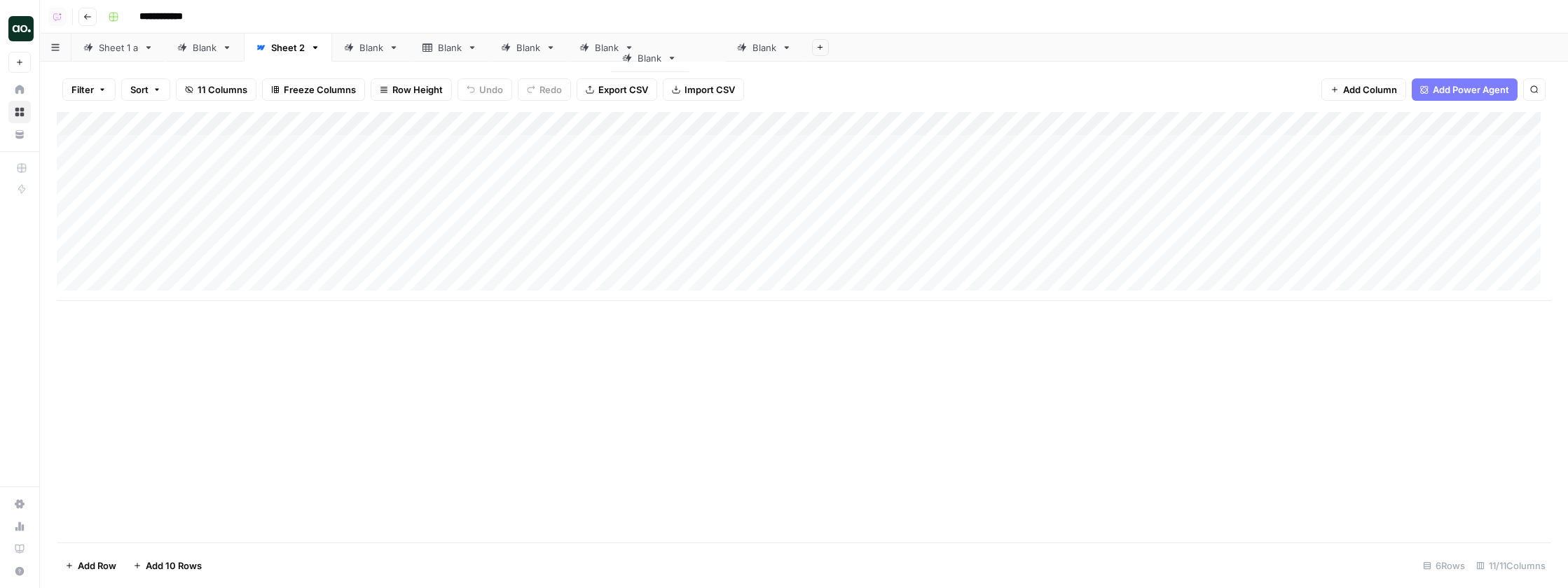
drag, startPoint x: 513, startPoint y: 45, endPoint x: 702, endPoint y: 63, distance: 189.9
click at [673, 65] on div "**********" at bounding box center [803, 294] width 1527 height 588
drag, startPoint x: 550, startPoint y: 47, endPoint x: 451, endPoint y: 48, distance: 99.0
click at [451, 48] on div "Sheet 1 a Blank Sheet 2 Blank Blank Blank Blank Blank Blank Add Sheet" at bounding box center [803, 47] width 1527 height 28
click at [456, 45] on div "Blank" at bounding box center [449, 47] width 24 height 14
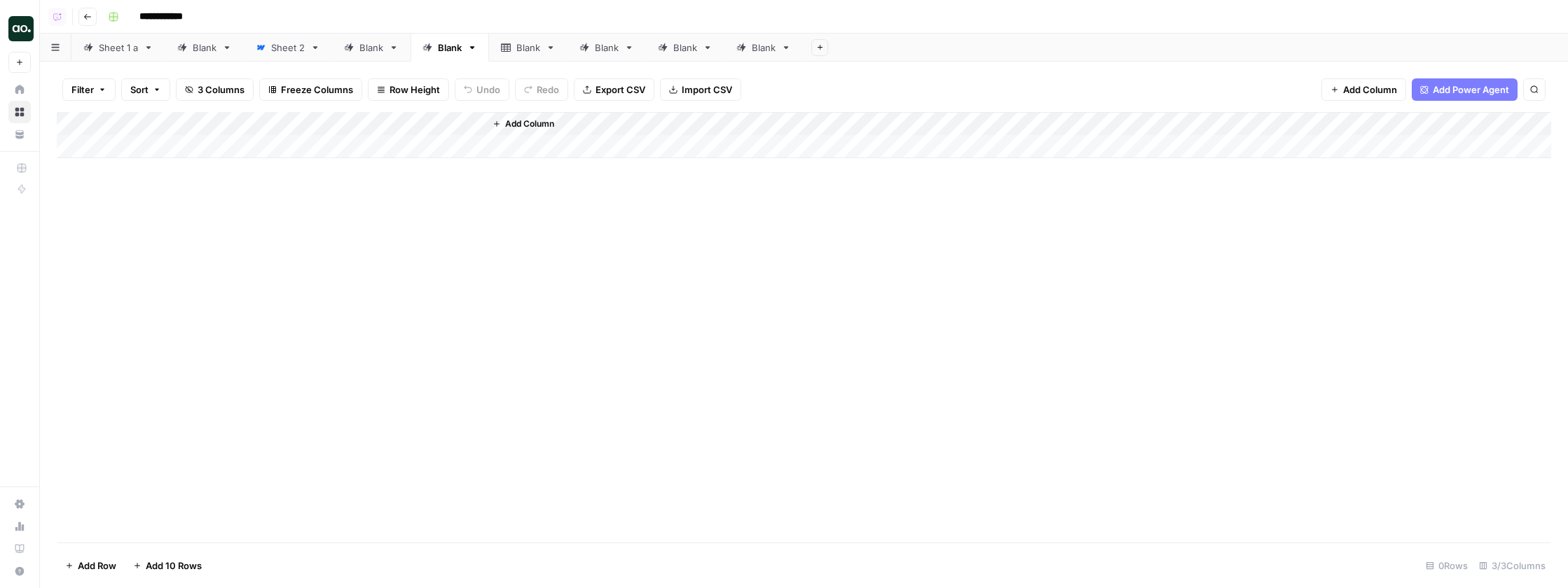
click at [473, 365] on div "Add Column" at bounding box center [803, 327] width 1494 height 431
